Goal: Transaction & Acquisition: Purchase product/service

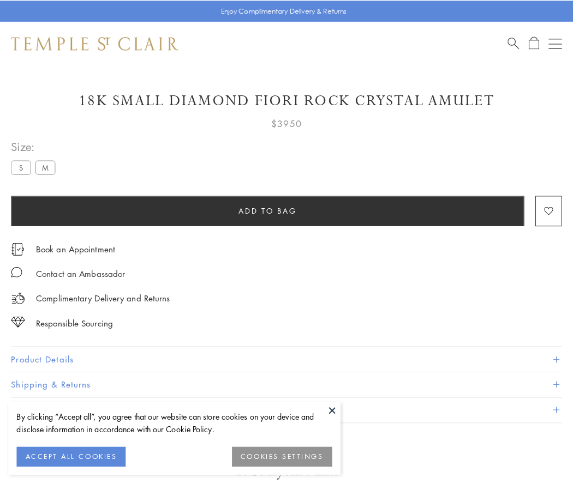
scroll to position [46, 0]
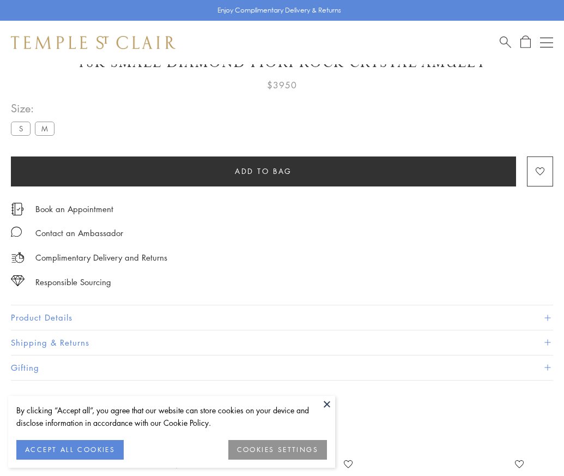
click at [263, 171] on span "Add to bag" at bounding box center [263, 171] width 57 height 12
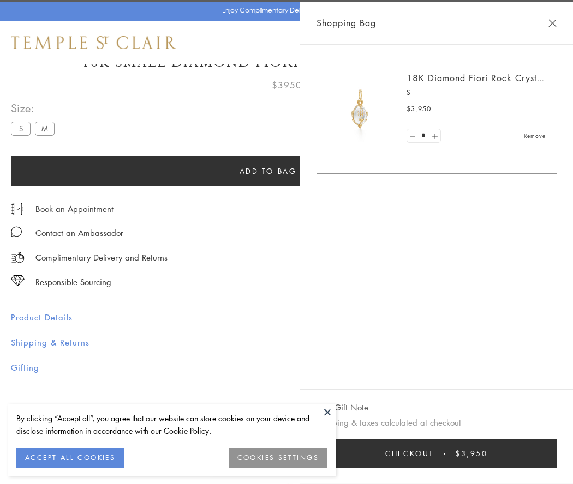
click at [436, 454] on button "Checkout $3,950" at bounding box center [436, 454] width 240 height 28
